Goal: Task Accomplishment & Management: Use online tool/utility

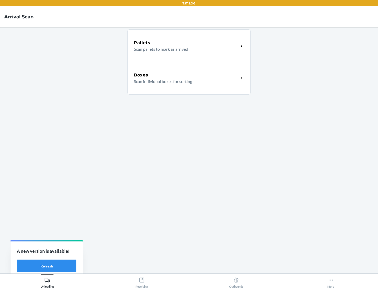
click at [186, 75] on div "Boxes" at bounding box center [186, 75] width 105 height 6
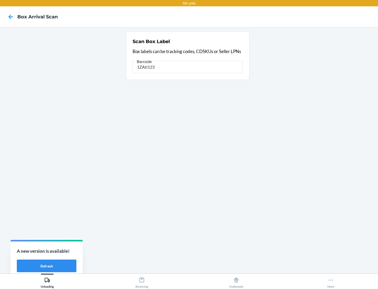
type input "1ZAti123"
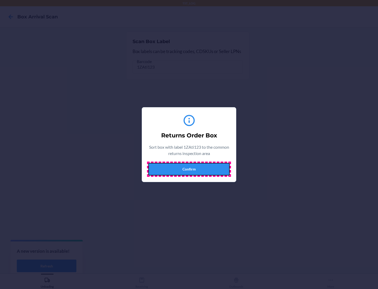
click at [189, 169] on button "Confirm" at bounding box center [188, 169] width 81 height 13
